Goal: Navigation & Orientation: Find specific page/section

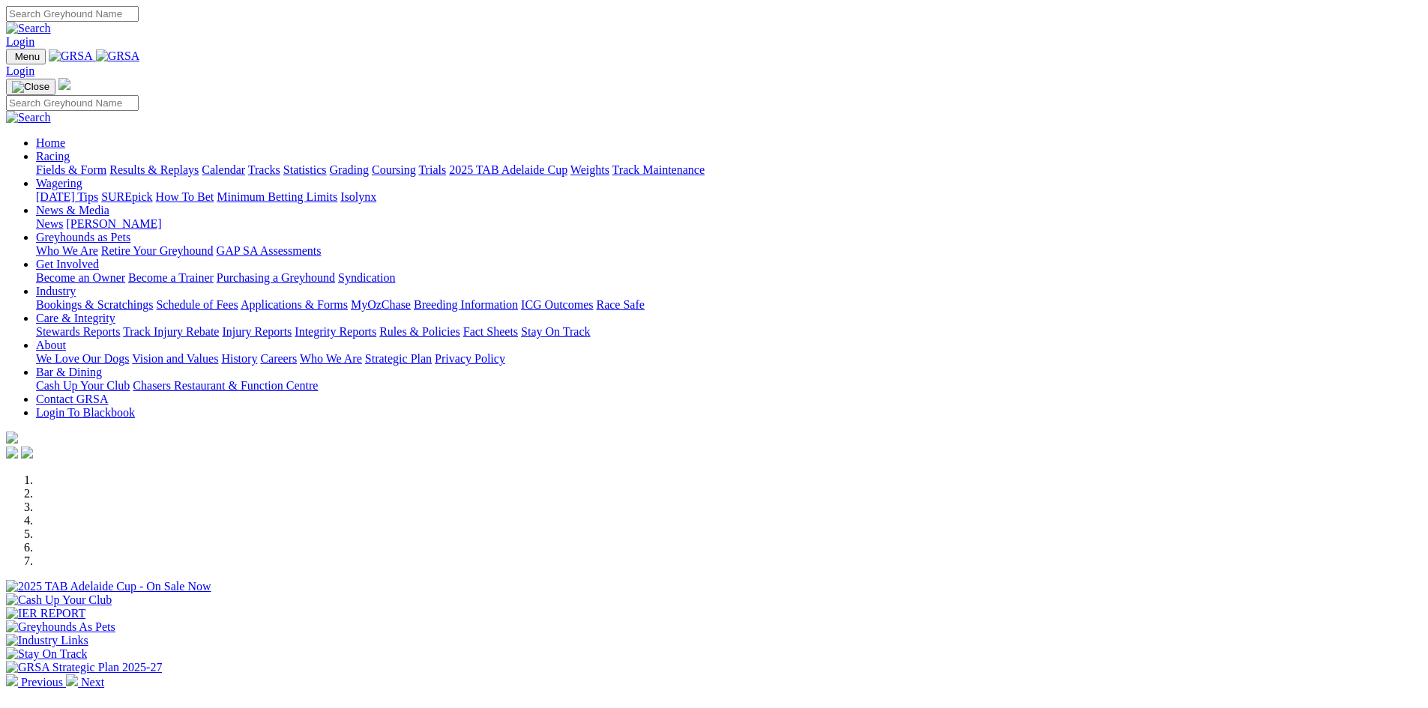
click at [18, 675] on img at bounding box center [12, 681] width 12 height 12
click at [740, 594] on div at bounding box center [714, 594] width 1416 height 0
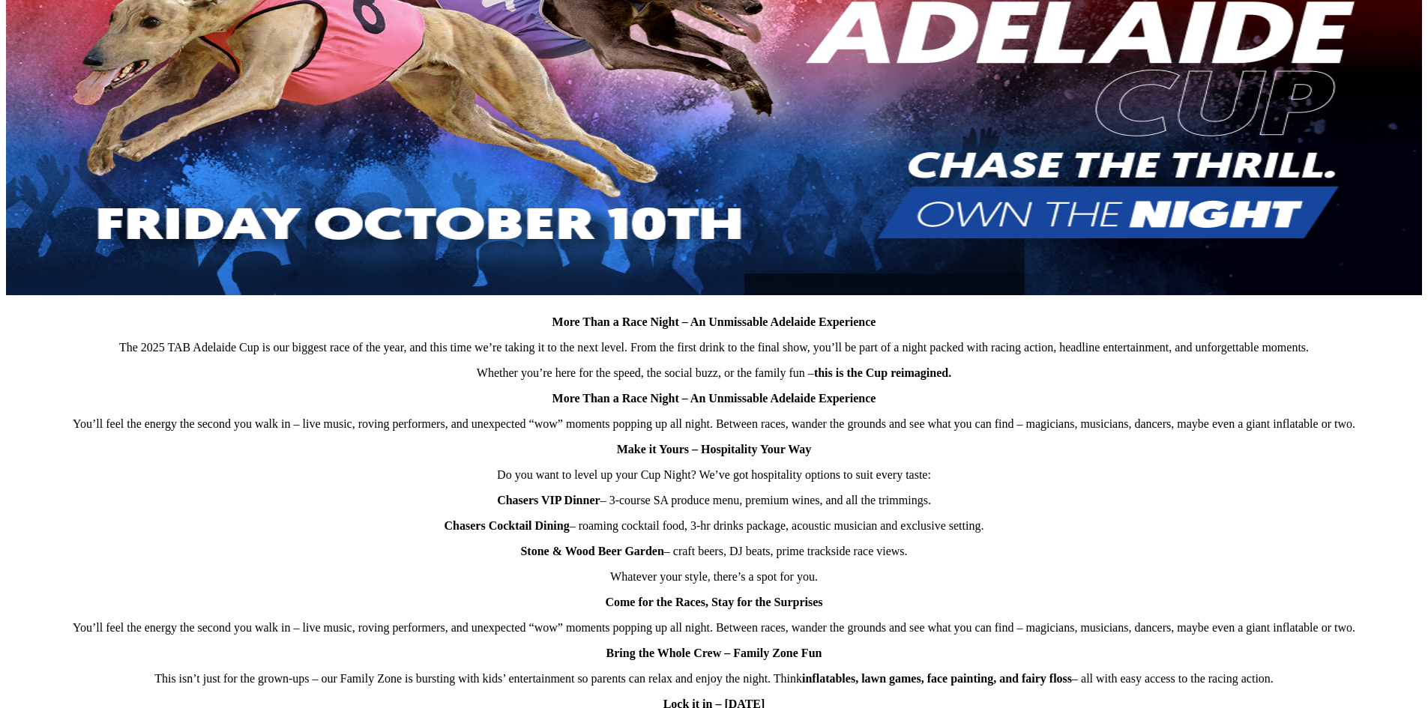
scroll to position [675, 0]
